Goal: Information Seeking & Learning: Learn about a topic

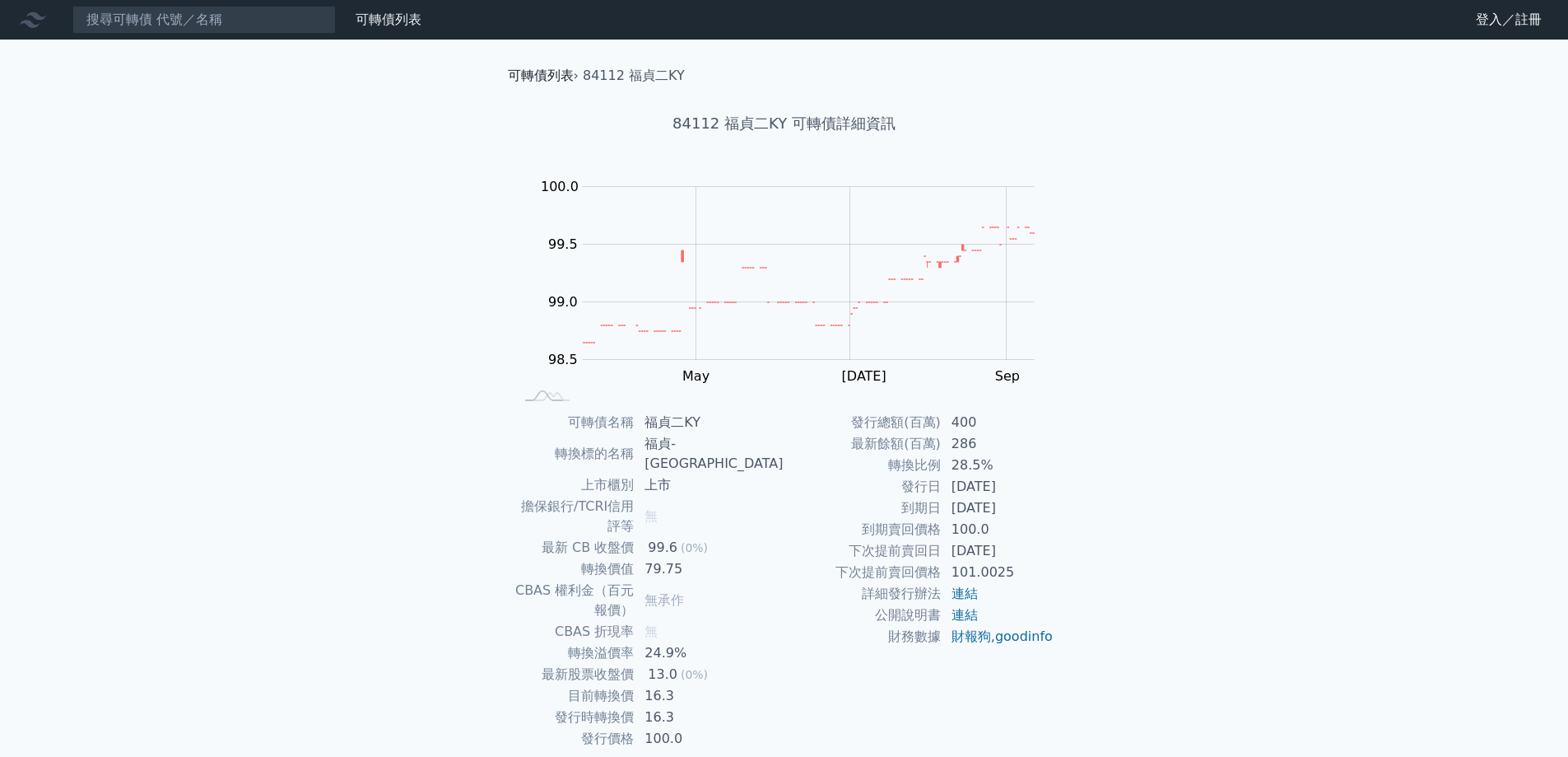
click at [525, 74] on link "可轉債列表" at bounding box center [541, 76] width 66 height 16
click at [263, 135] on div "可轉債列表 財務數據 可轉債列表 財務數據 登入／註冊 登入／註冊 可轉債列表 › 84112 福貞二KY 84112 福貞二KY 可轉債詳細資訊 Zoom …" at bounding box center [784, 410] width 1568 height 822
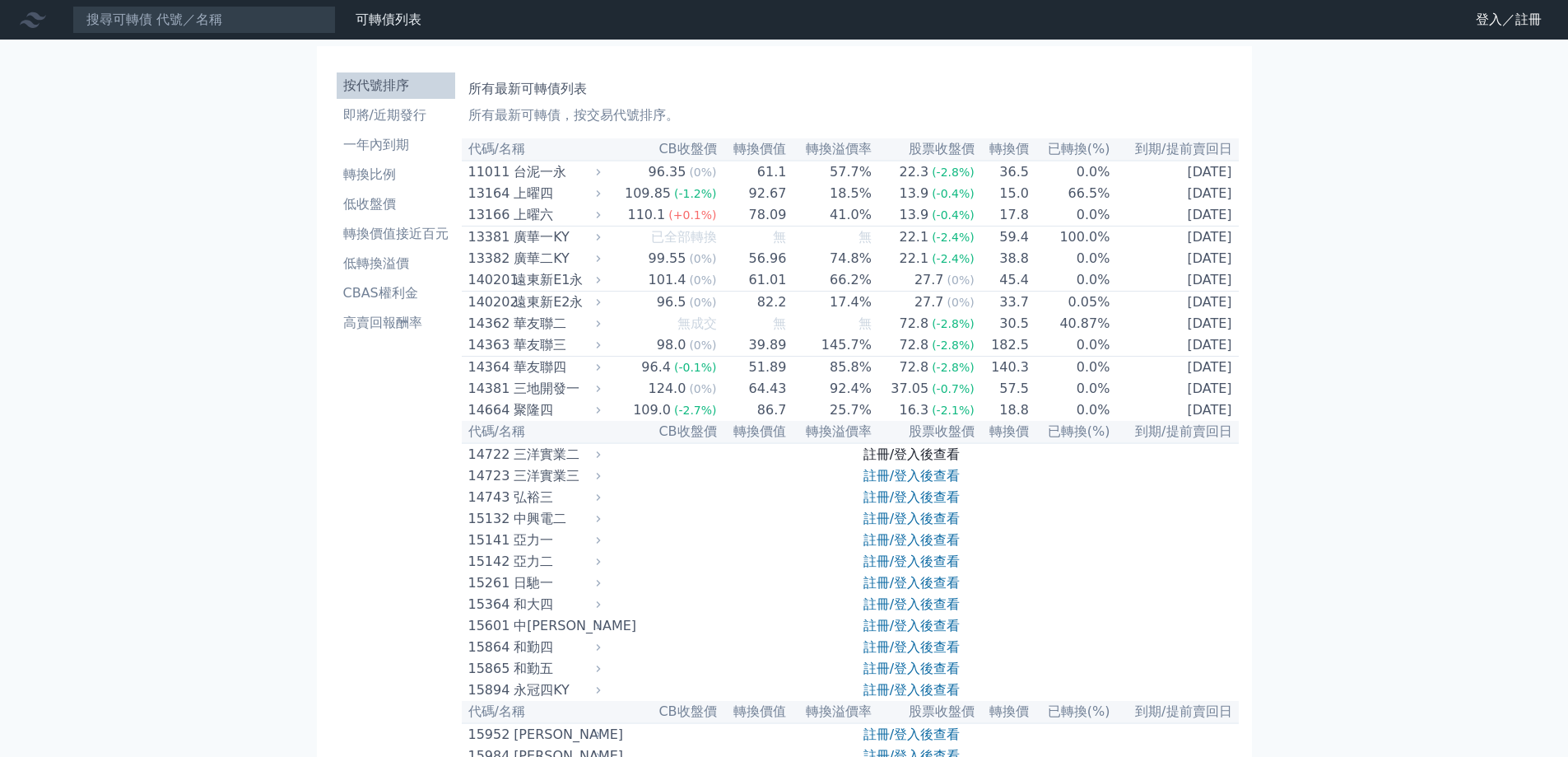
click at [924, 462] on link "註冊/登入後查看" at bounding box center [912, 455] width 96 height 16
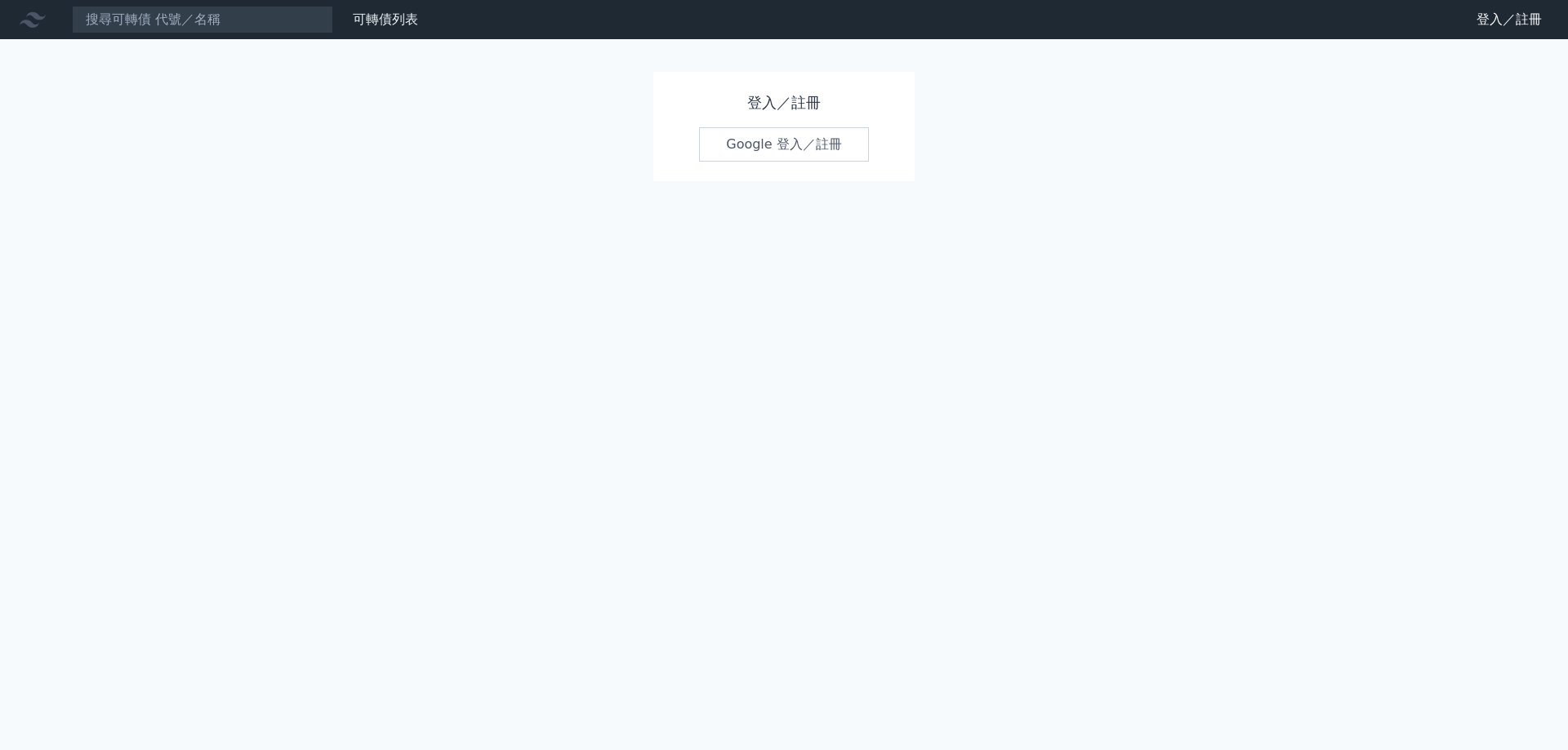
click at [771, 142] on link "Google 登入／註冊" at bounding box center [784, 144] width 169 height 34
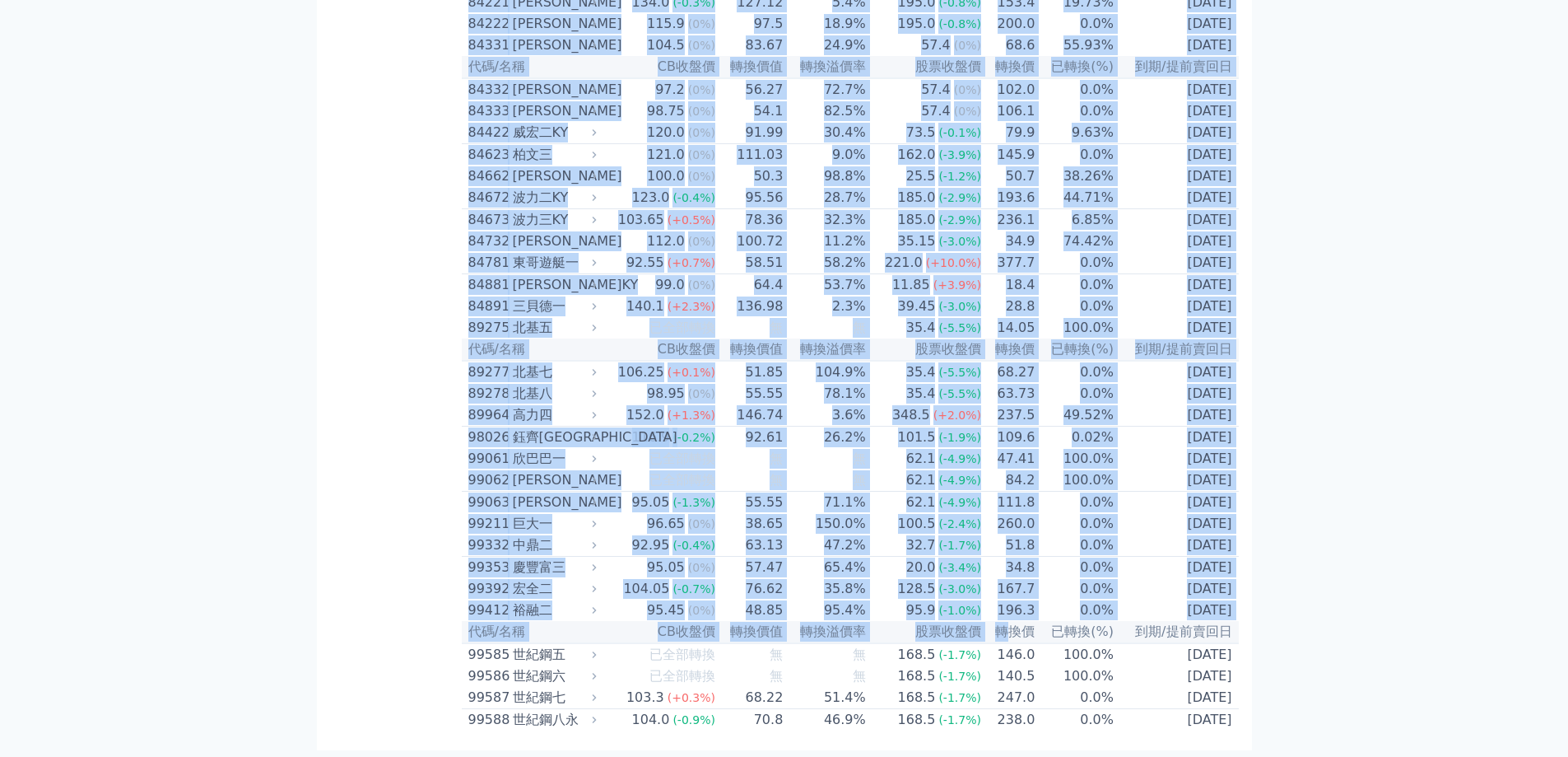
scroll to position [9555, 0]
drag, startPoint x: 464, startPoint y: 148, endPoint x: 1229, endPoint y: 714, distance: 951.6
copy table "代碼/名稱 CB收盤價 轉換價值 轉換溢價率 股票收盤價 轉換價 已轉換(%) 到期/提前賣回日 11011 台泥一永 96.35 (0%) 61.1 57.…"
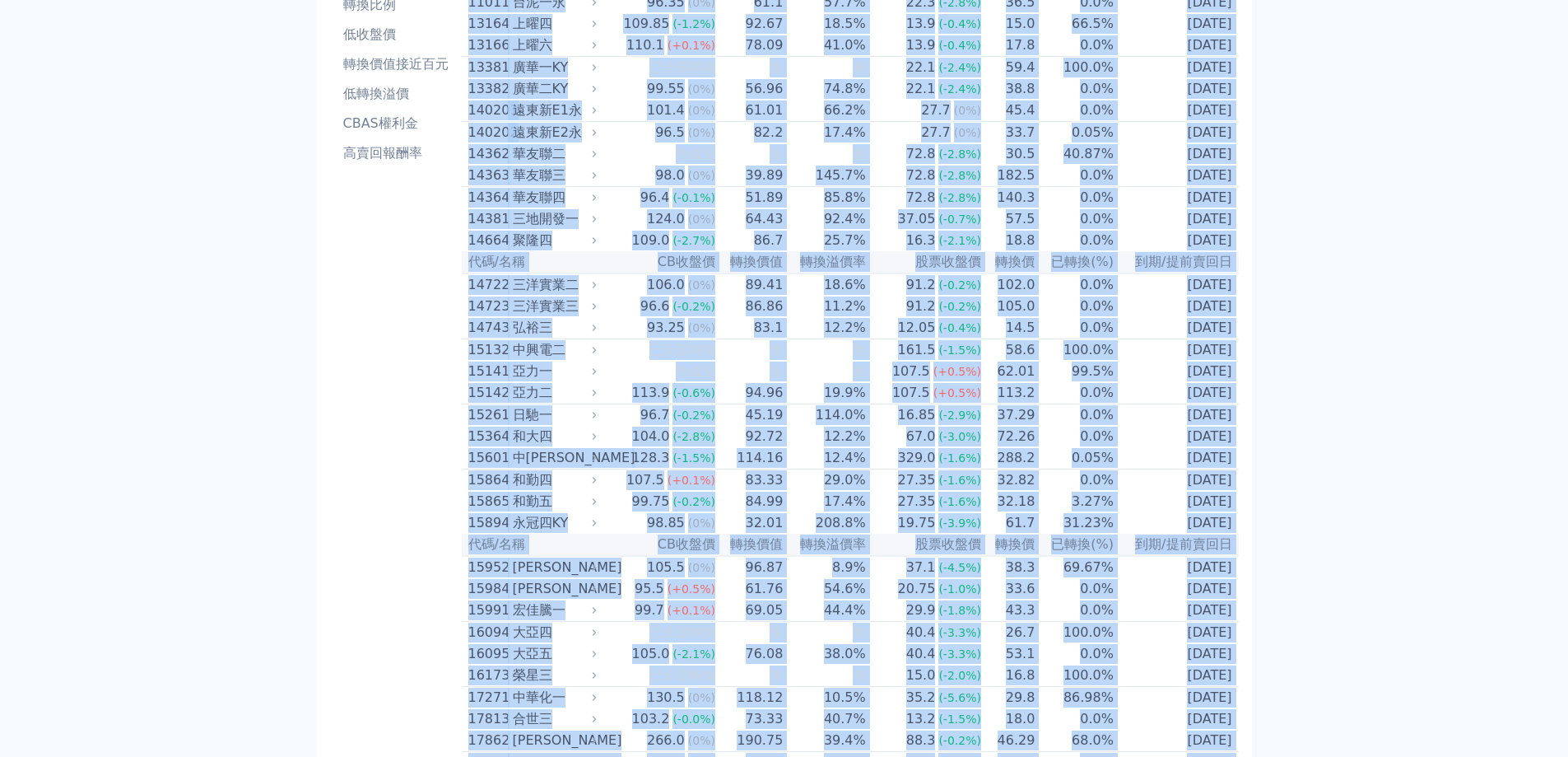
scroll to position [0, 0]
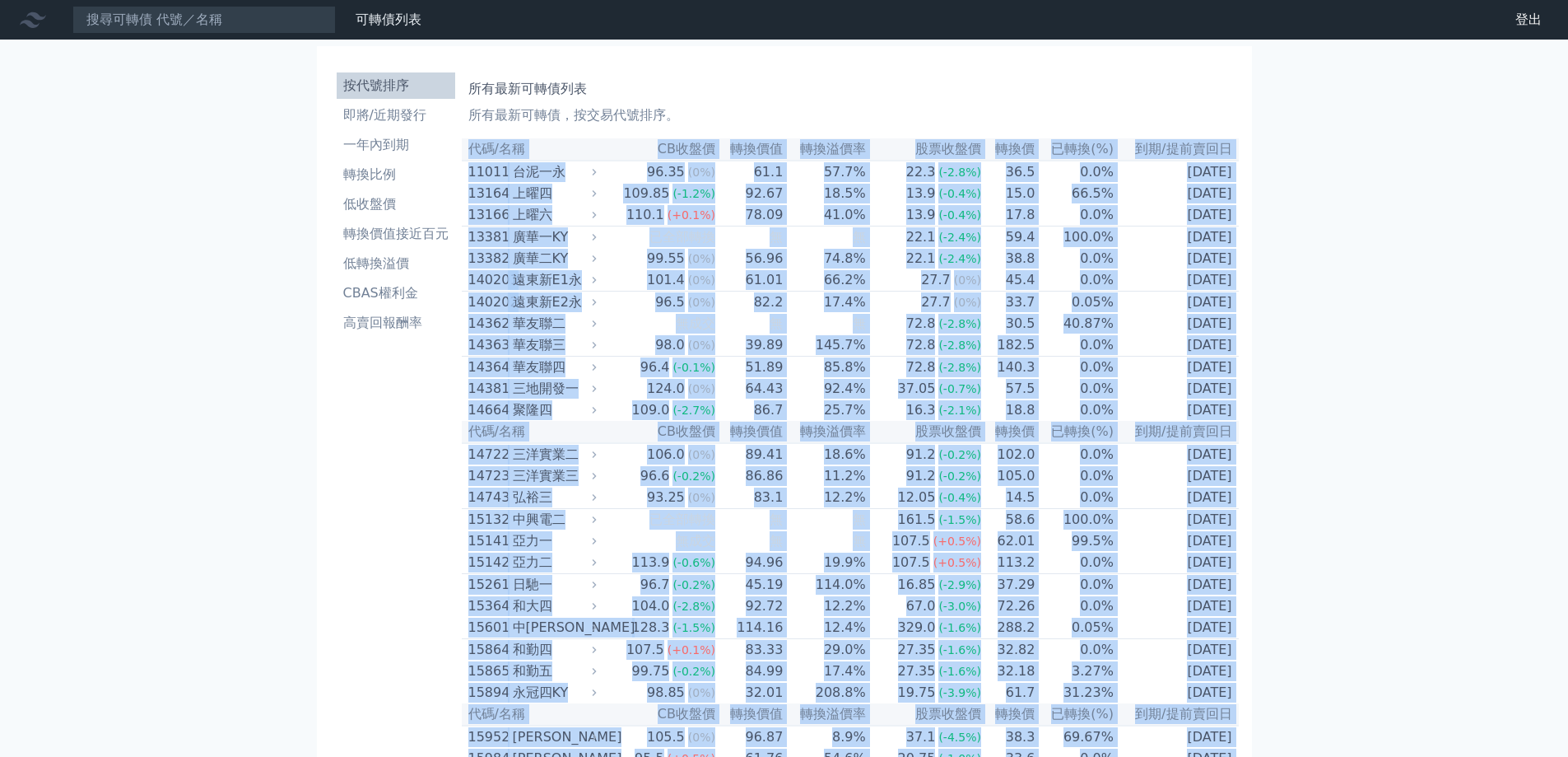
copy table "代碼/名稱 CB收盤價 轉換價值 轉換溢價率 股票收盤價 轉換價 已轉換(%) 到期/提前賣回日 11011 台泥一永 96.35 (0%) 61.1 57.…"
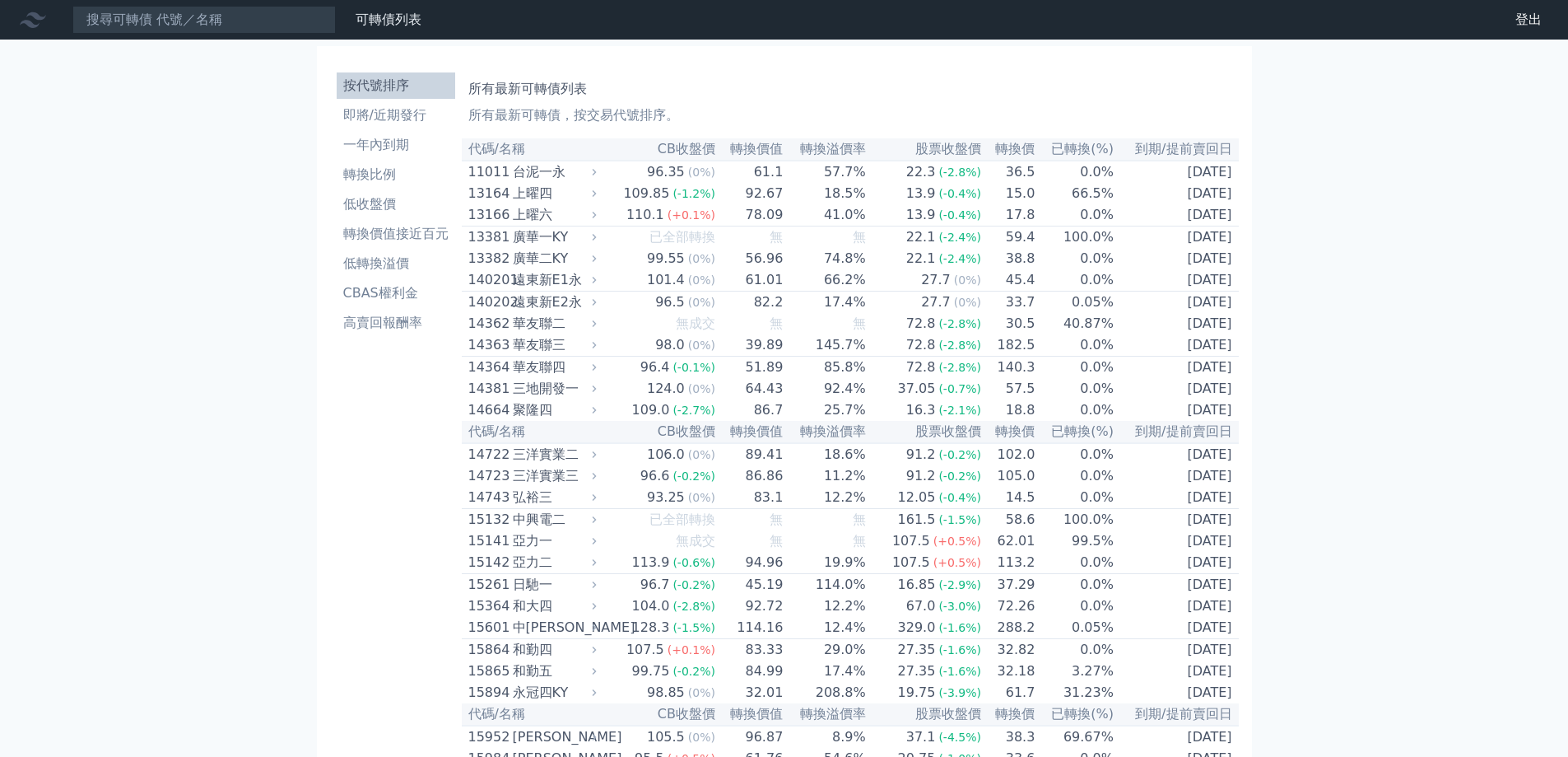
drag, startPoint x: 1402, startPoint y: 453, endPoint x: 1403, endPoint y: 393, distance: 60.0
click at [391, 326] on li "高賣回報酬率" at bounding box center [395, 323] width 119 height 20
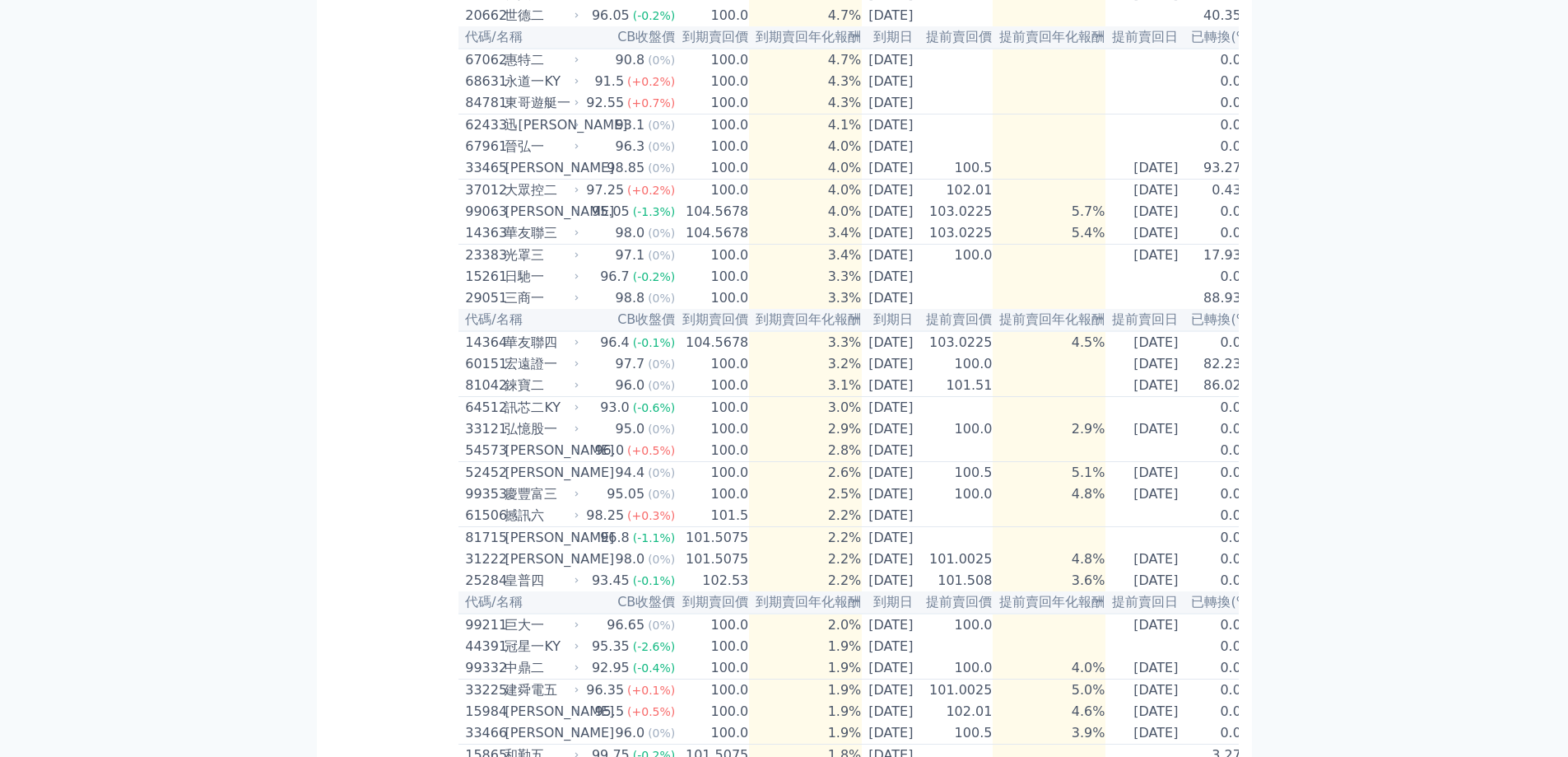
scroll to position [356, 0]
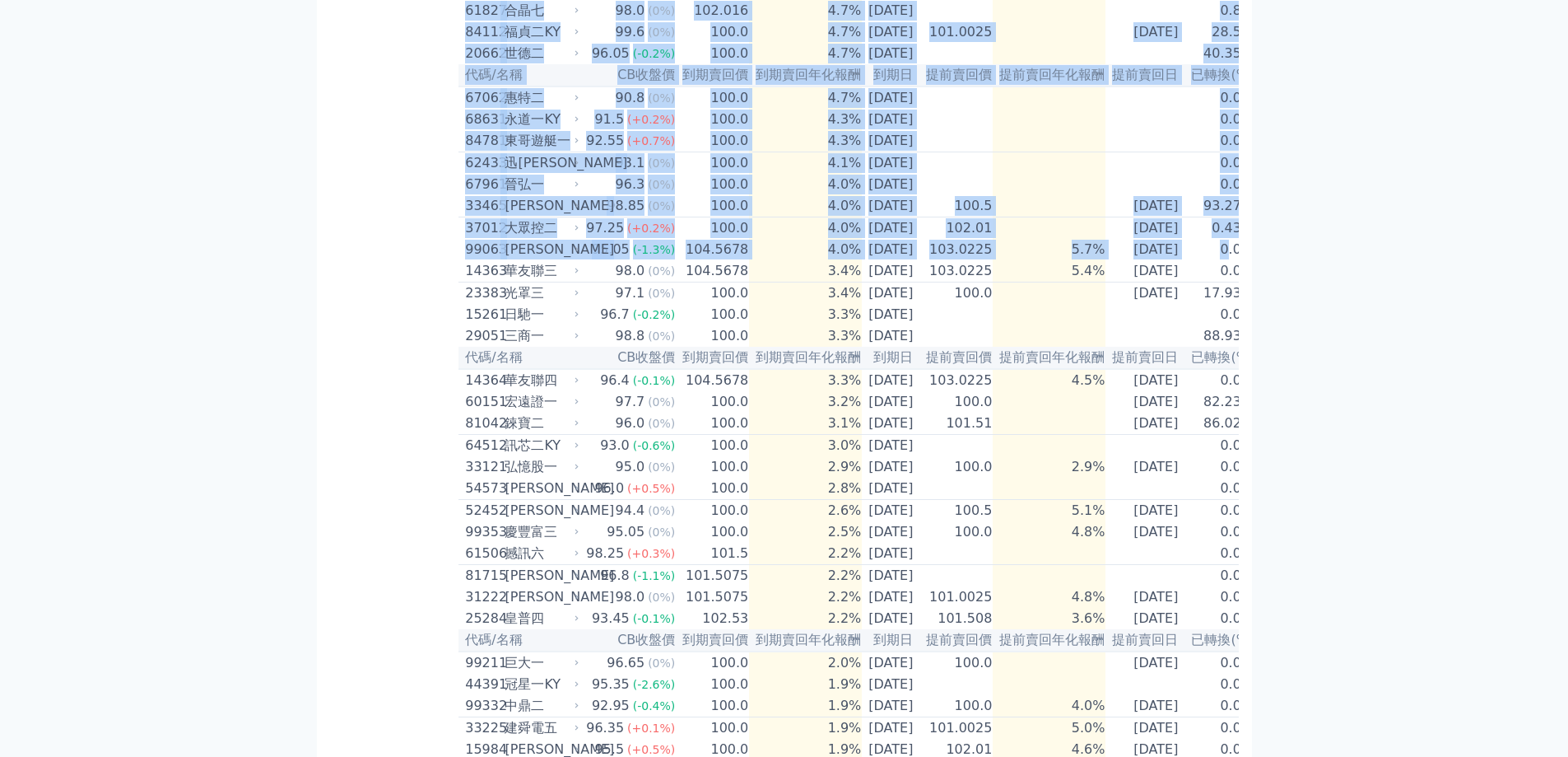
drag, startPoint x: 401, startPoint y: 282, endPoint x: 1244, endPoint y: 293, distance: 843.1
click at [1244, 293] on div "按代號排序 即將/近期發行 一年內到期 轉換比例 低收盤價 轉換價值接近百元 低轉換溢價 CBAS權利金 高賣回報酬率 高到期賣回年化報酬率 若公司無倒閉風險…" at bounding box center [784, 452] width 935 height 1525
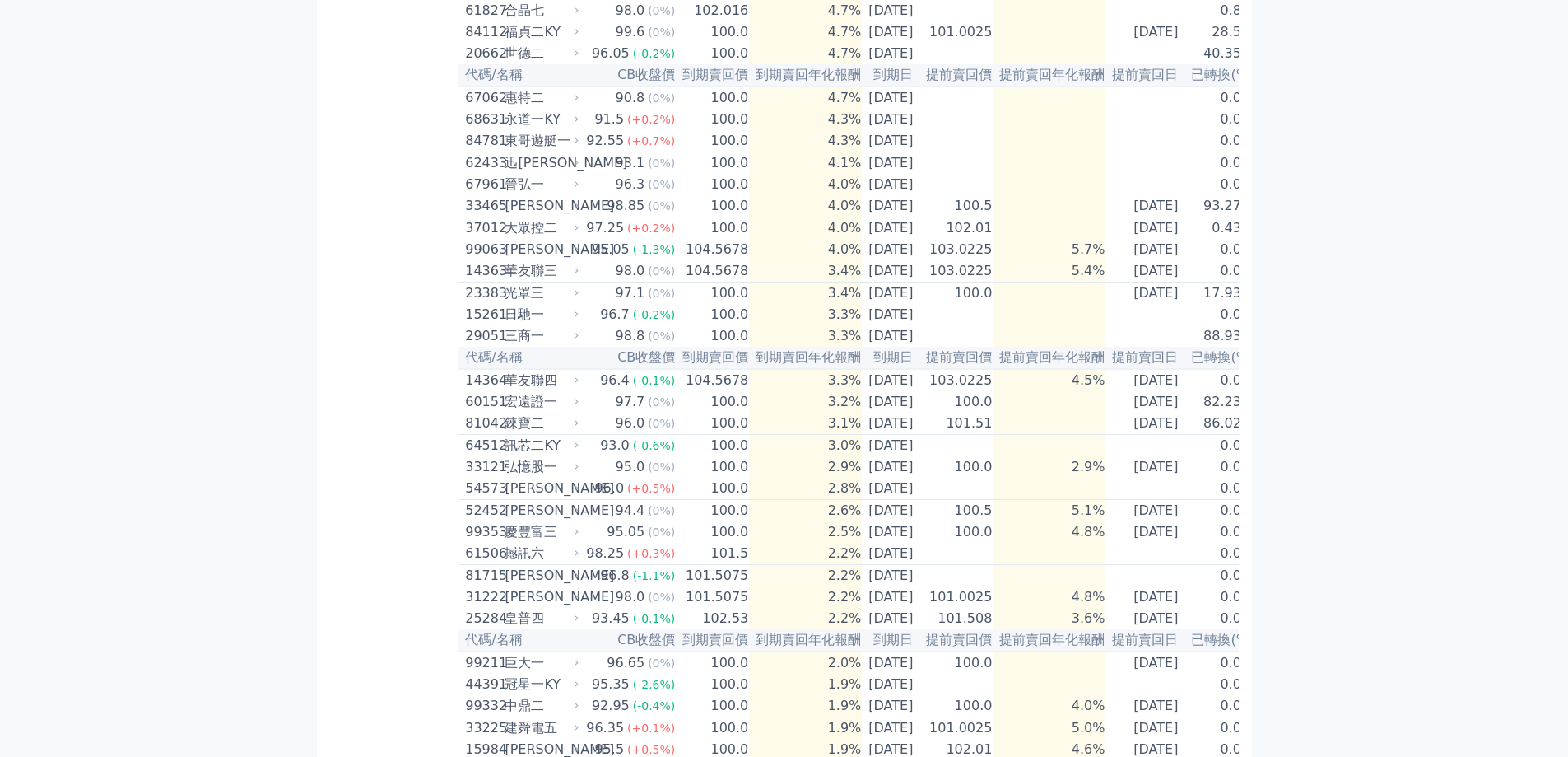
click at [1413, 295] on div "可轉債列表 財務數據 可轉債列表 財務數據 登出 登出 按代號排序 即將/近期發行 一年內到期 轉換比例 低收盤價 轉換價值接近百元 低轉換溢價" at bounding box center [784, 432] width 1568 height 1578
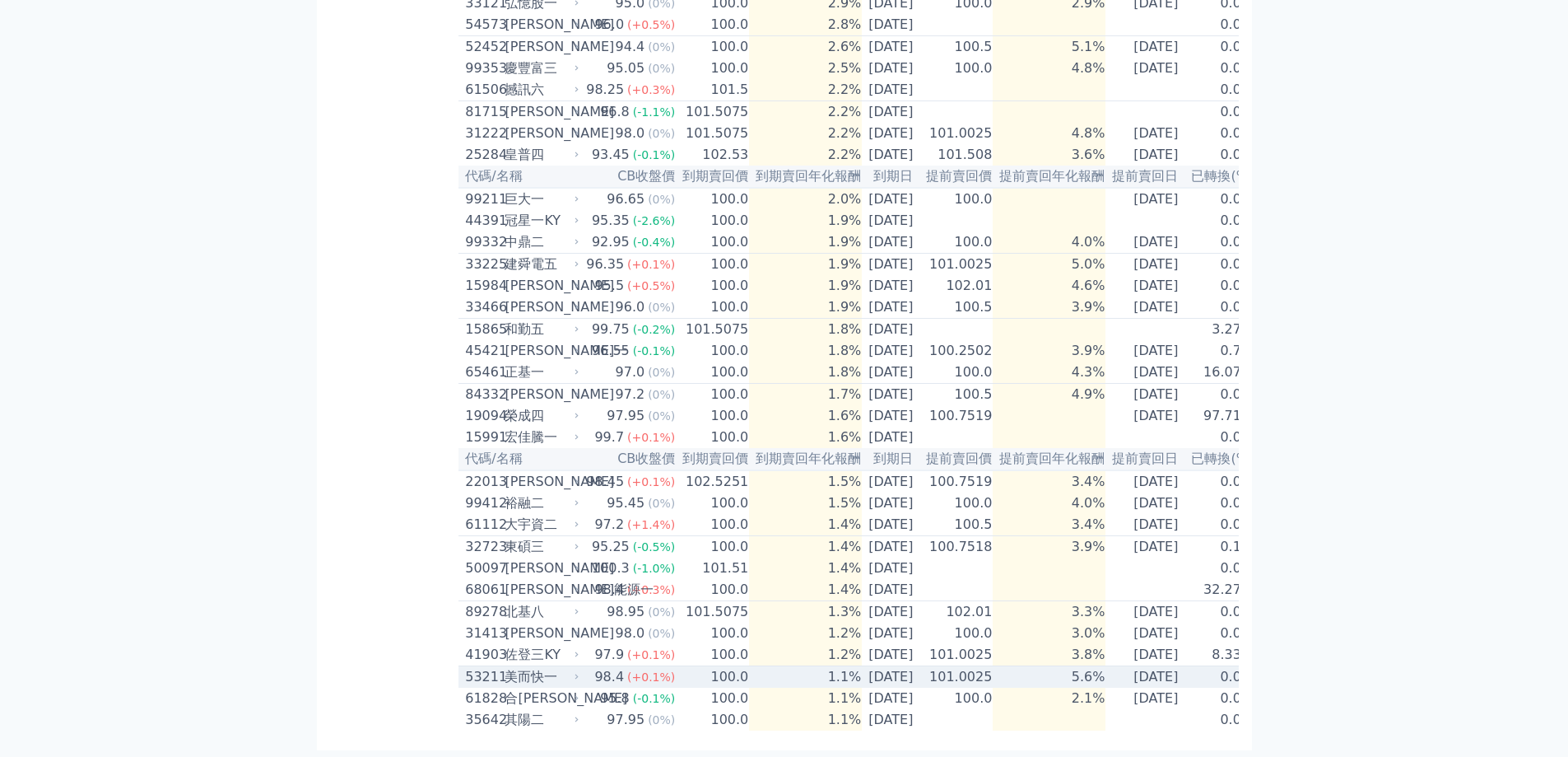
click at [1102, 667] on td "5.6%" at bounding box center [1049, 677] width 113 height 23
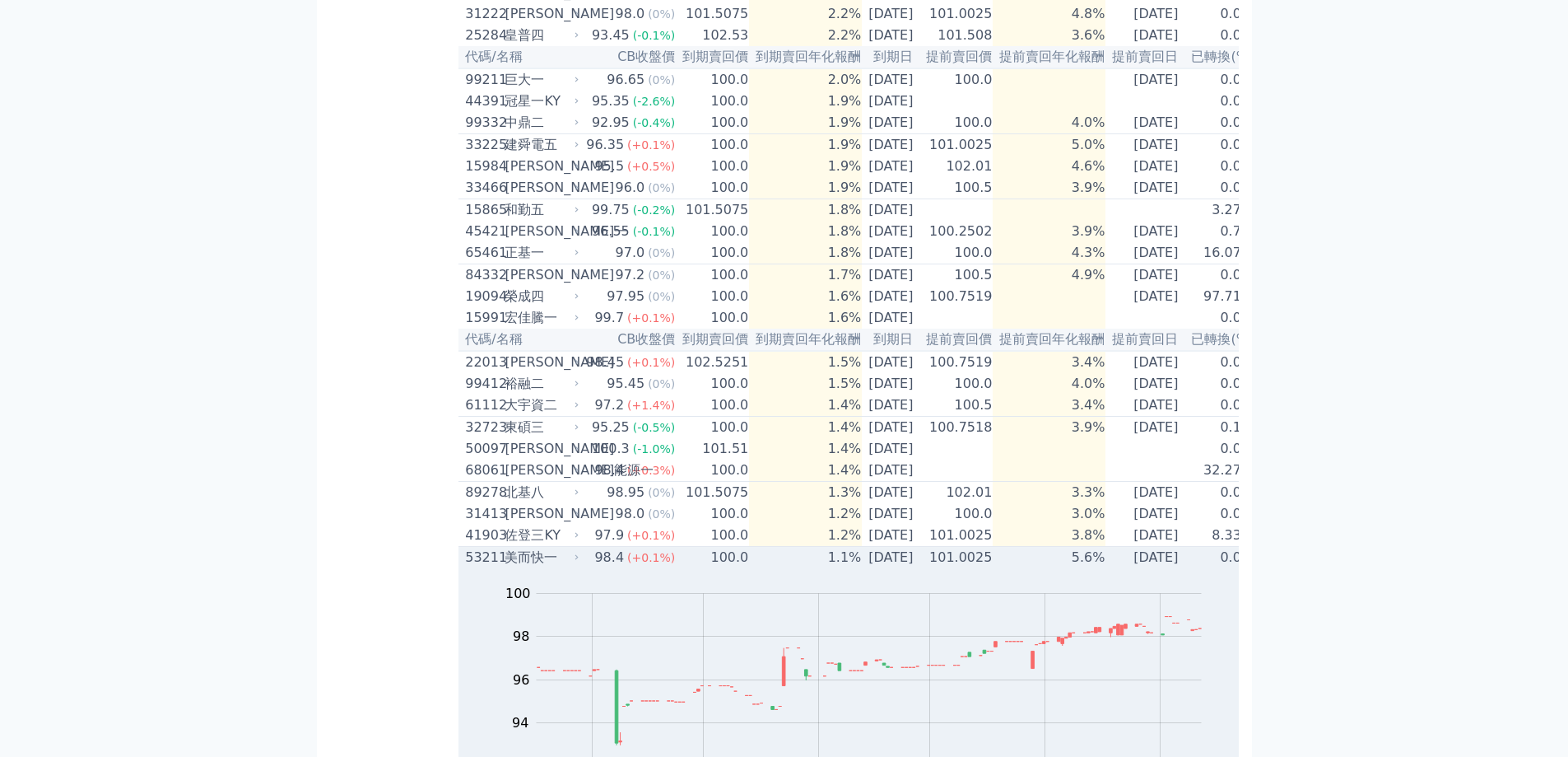
click at [510, 568] on div "美而快一" at bounding box center [540, 558] width 71 height 20
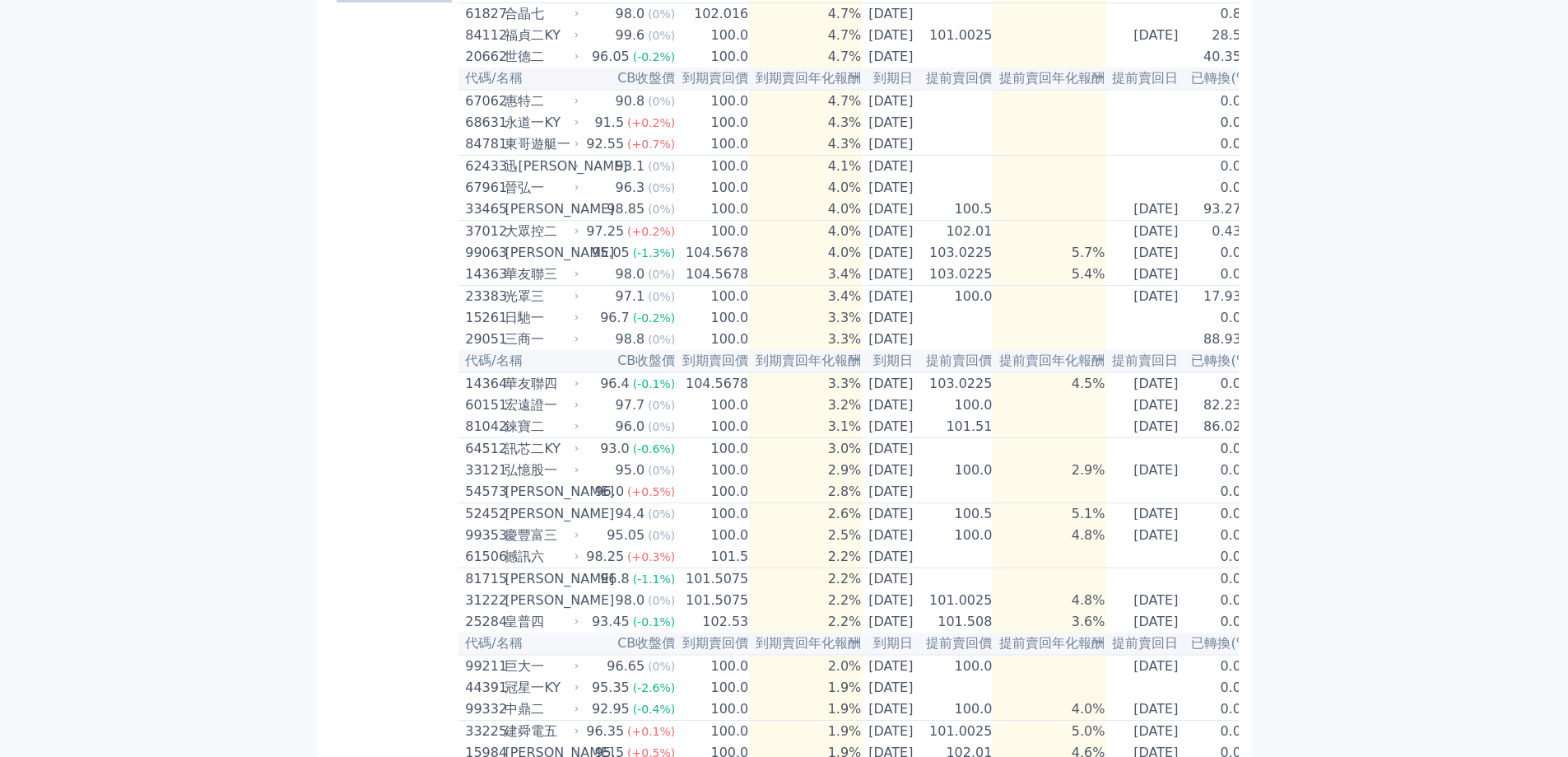
scroll to position [0, 0]
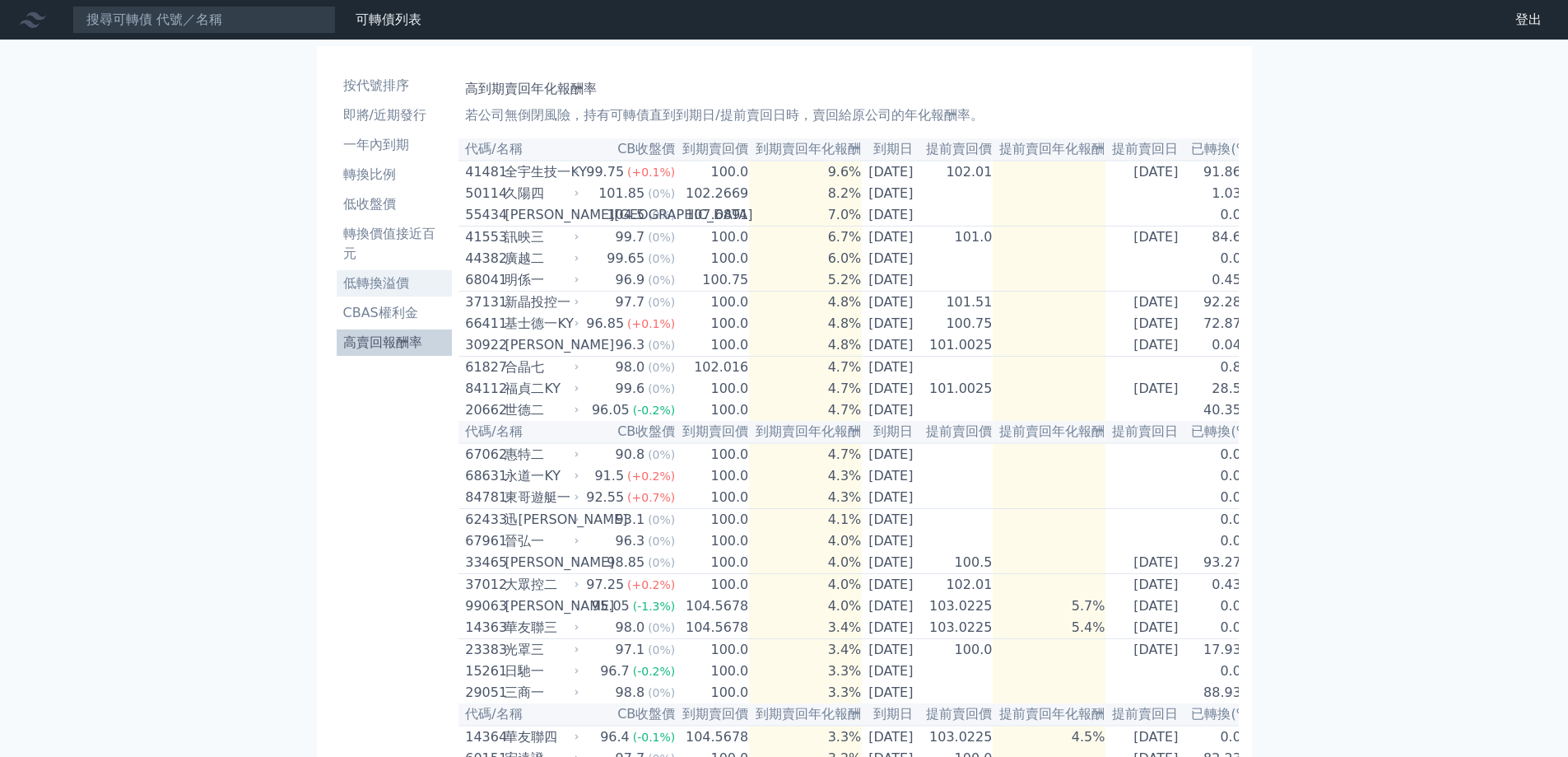
click at [387, 272] on link "低轉換溢價" at bounding box center [394, 283] width 116 height 27
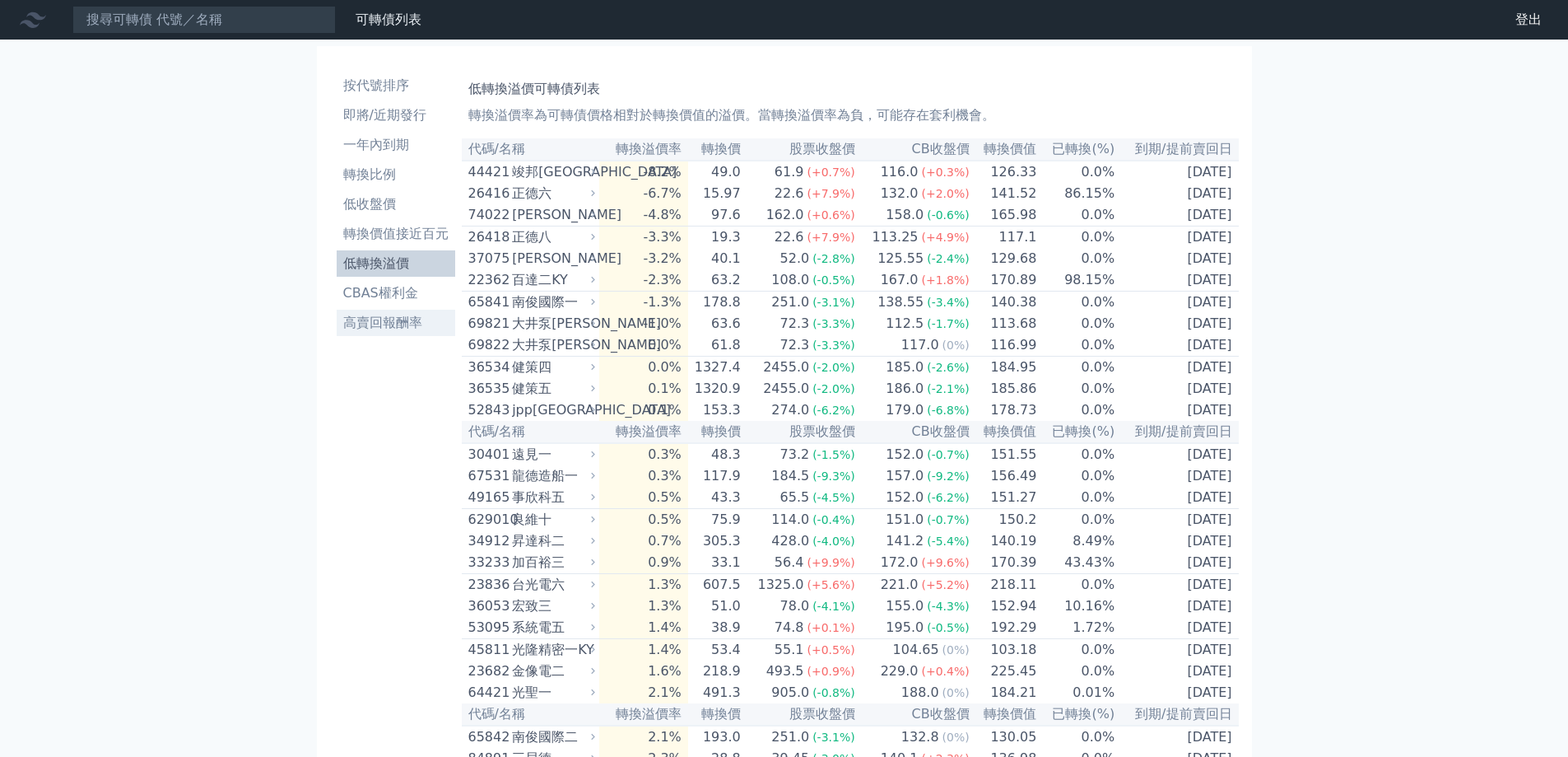
click at [344, 326] on li "高賣回報酬率" at bounding box center [395, 323] width 119 height 20
